Goal: Transaction & Acquisition: Purchase product/service

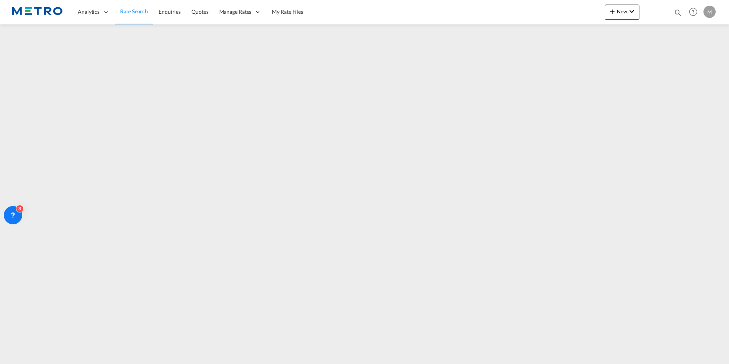
click at [136, 9] on span "Rate Search" at bounding box center [134, 11] width 28 height 6
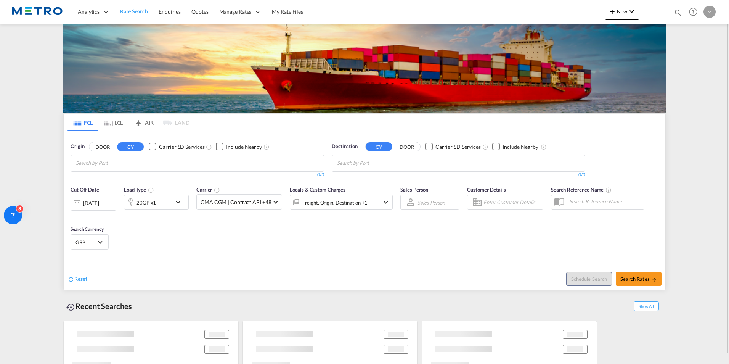
click at [128, 166] on input "Chips input." at bounding box center [112, 163] width 72 height 12
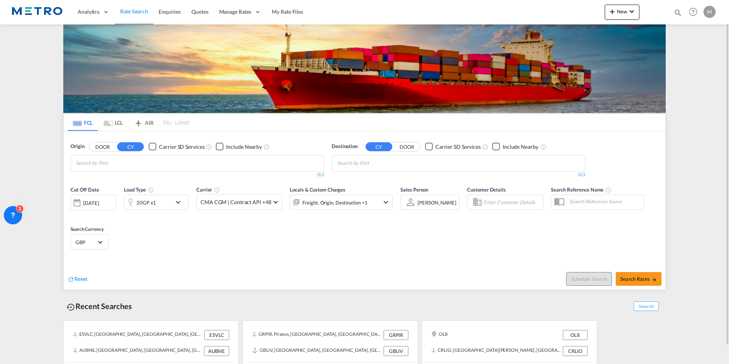
click at [96, 147] on button "DOOR" at bounding box center [102, 146] width 27 height 9
click at [170, 166] on body "Analytics Reports Dashboard Rate Search Enquiries Quotes" at bounding box center [364, 182] width 729 height 364
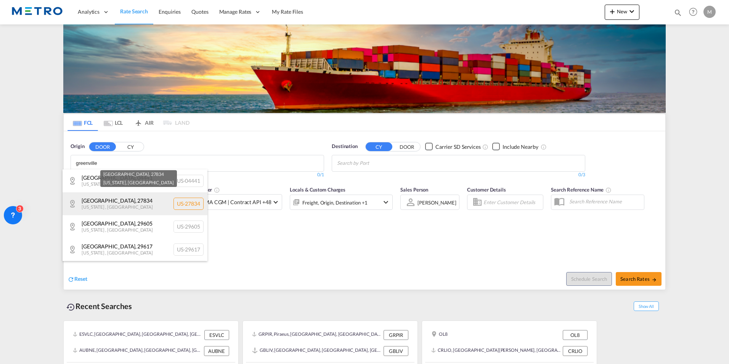
type input "greenville"
click at [131, 204] on div "[GEOGRAPHIC_DATA] , 27834 [US_STATE] , [GEOGRAPHIC_DATA] [GEOGRAPHIC_DATA]-27834" at bounding box center [135, 203] width 145 height 23
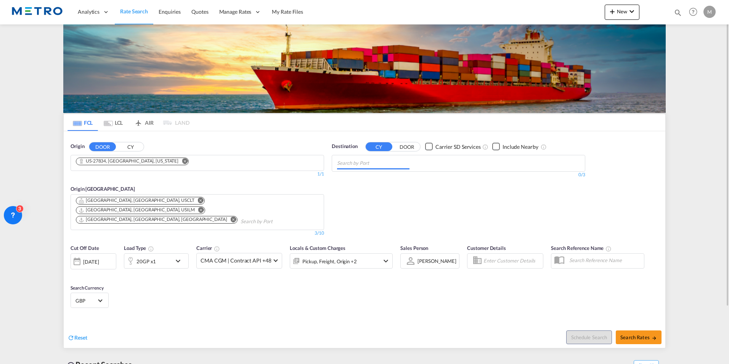
click at [384, 159] on input "Chips input." at bounding box center [373, 163] width 72 height 12
type input "[GEOGRAPHIC_DATA]"
drag, startPoint x: 378, startPoint y: 178, endPoint x: 188, endPoint y: 231, distance: 196.9
click at [377, 178] on div "[GEOGRAPHIC_DATA] [GEOGRAPHIC_DATA] ZADUR" at bounding box center [396, 180] width 145 height 23
click at [176, 256] on md-icon "icon-chevron-down" at bounding box center [179, 260] width 13 height 9
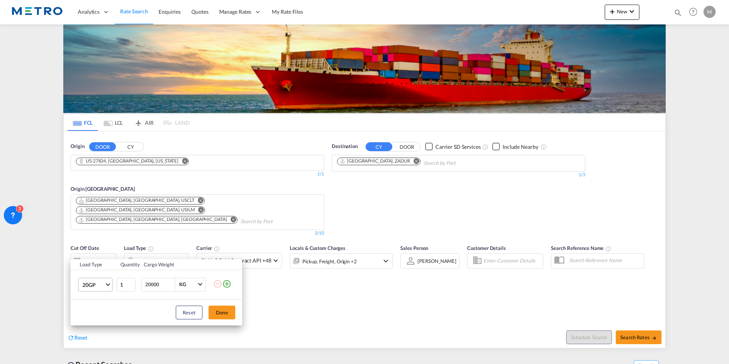
click at [98, 287] on span "20GP" at bounding box center [93, 285] width 22 height 8
click at [101, 309] on md-option "40HC" at bounding box center [102, 308] width 52 height 18
click at [222, 309] on button "Done" at bounding box center [221, 312] width 27 height 14
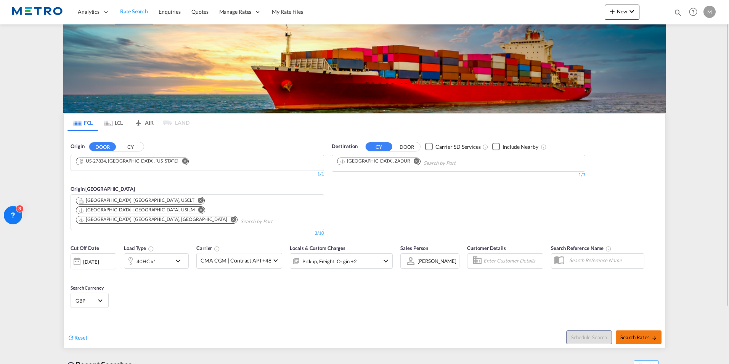
click at [647, 334] on span "Search Rates" at bounding box center [638, 337] width 37 height 6
type input "27834 to ZADUR / [DATE]"
